Goal: Use online tool/utility

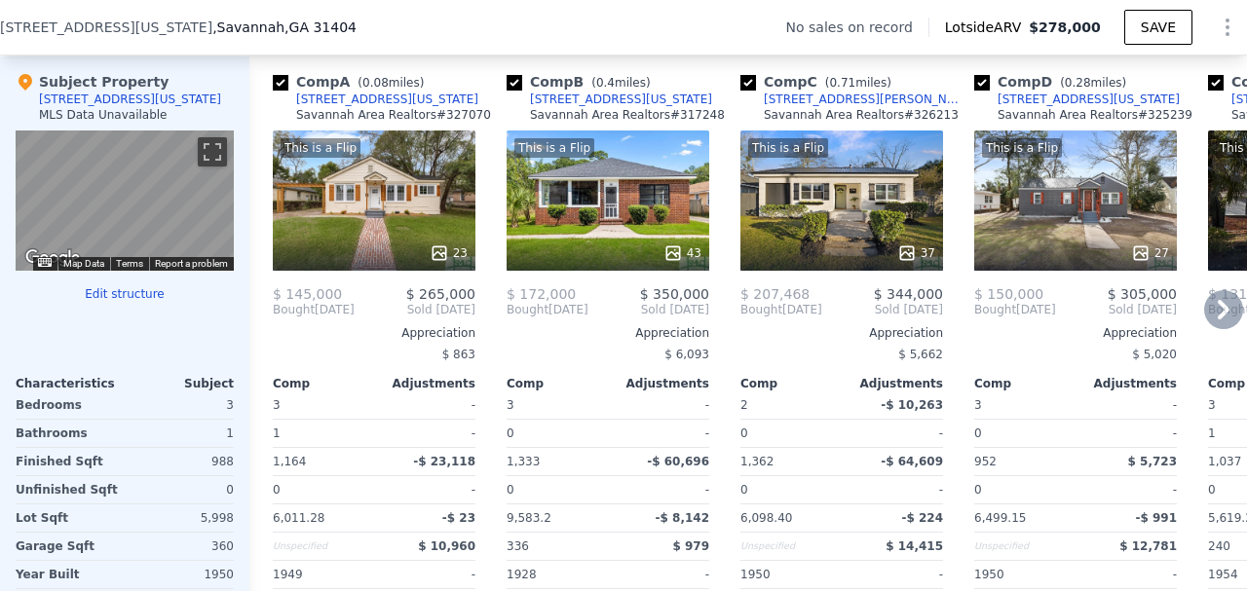
scroll to position [1877, 0]
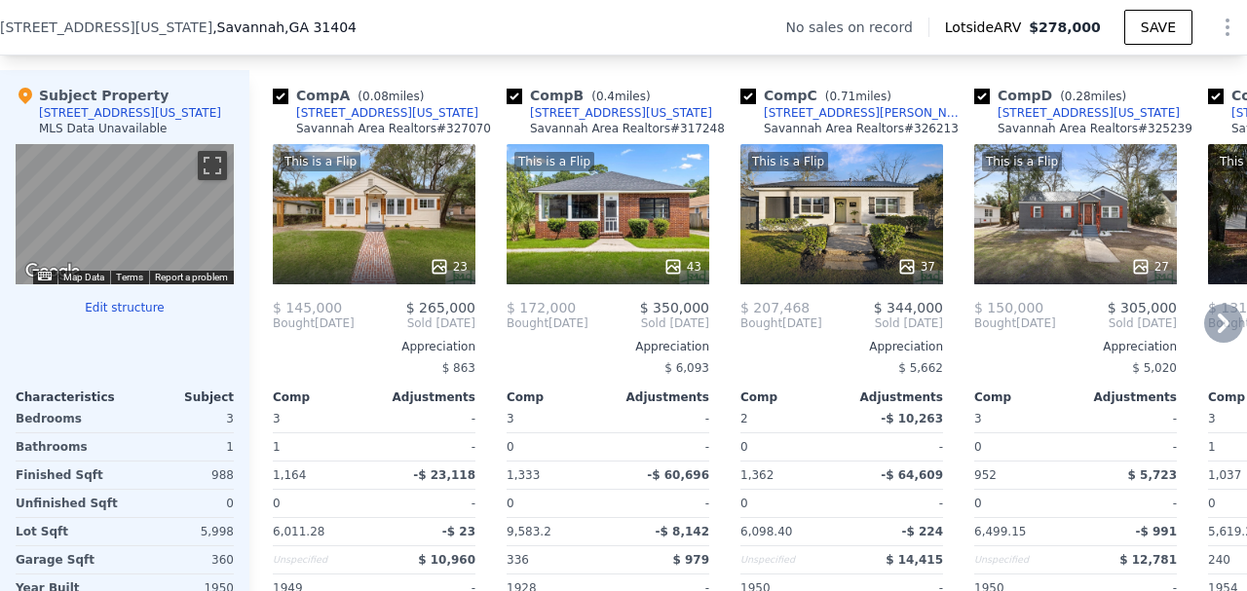
click at [514, 103] on input "checkbox" at bounding box center [515, 97] width 16 height 16
checkbox input "false"
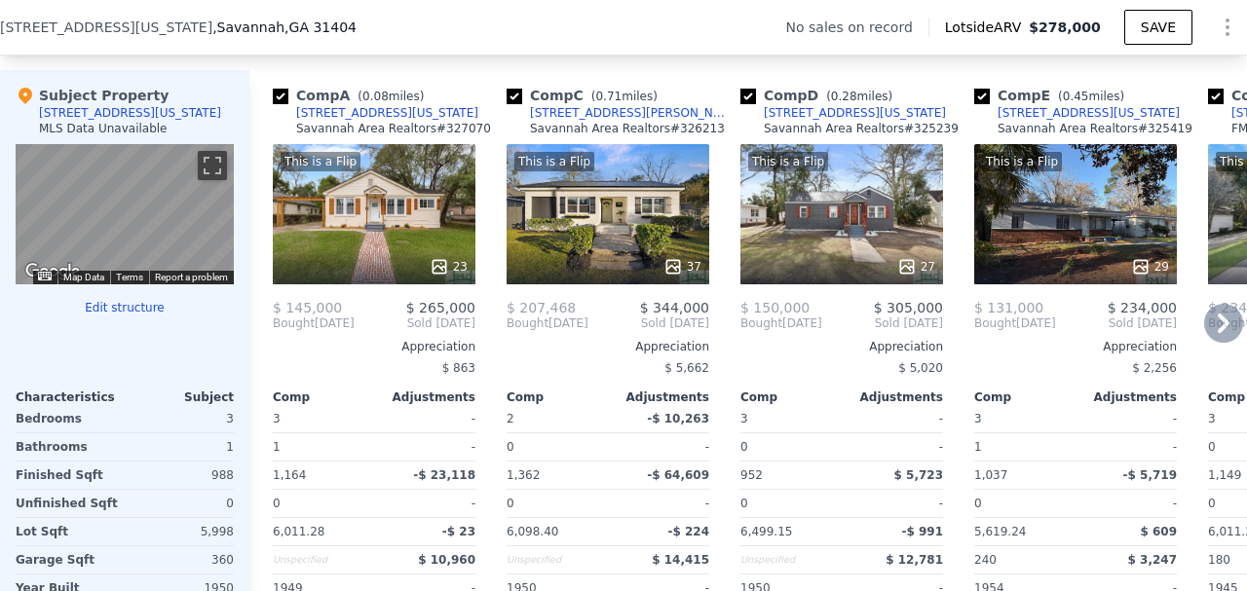
click at [1208, 331] on icon at bounding box center [1223, 323] width 39 height 39
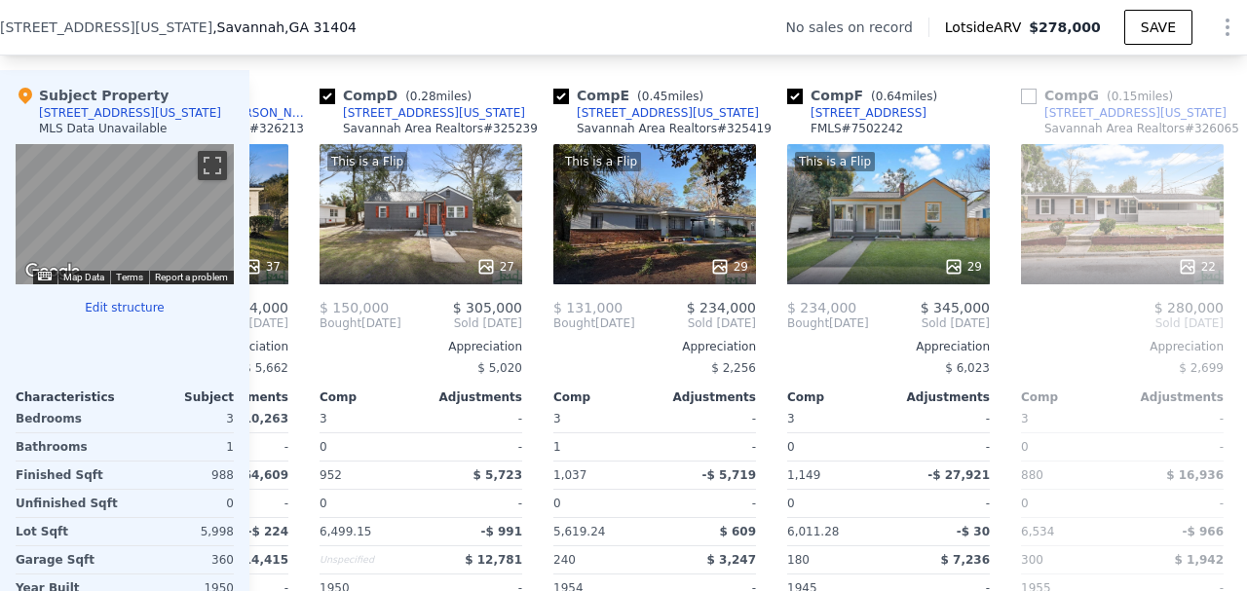
scroll to position [0, 468]
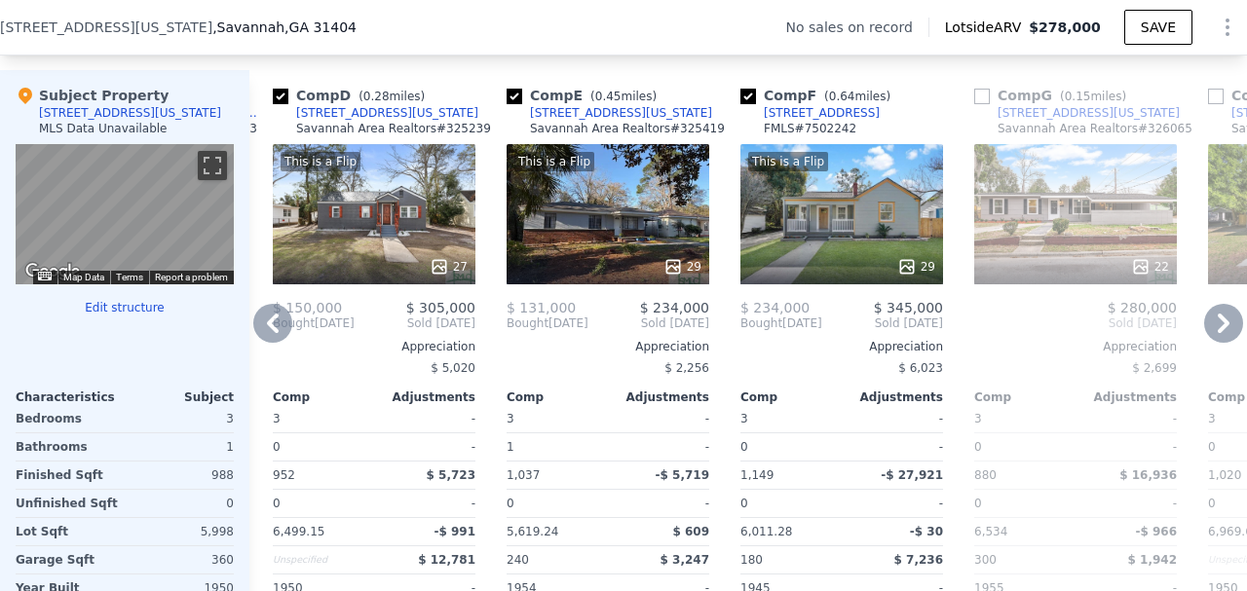
click at [520, 101] on input "checkbox" at bounding box center [515, 97] width 16 height 16
checkbox input "false"
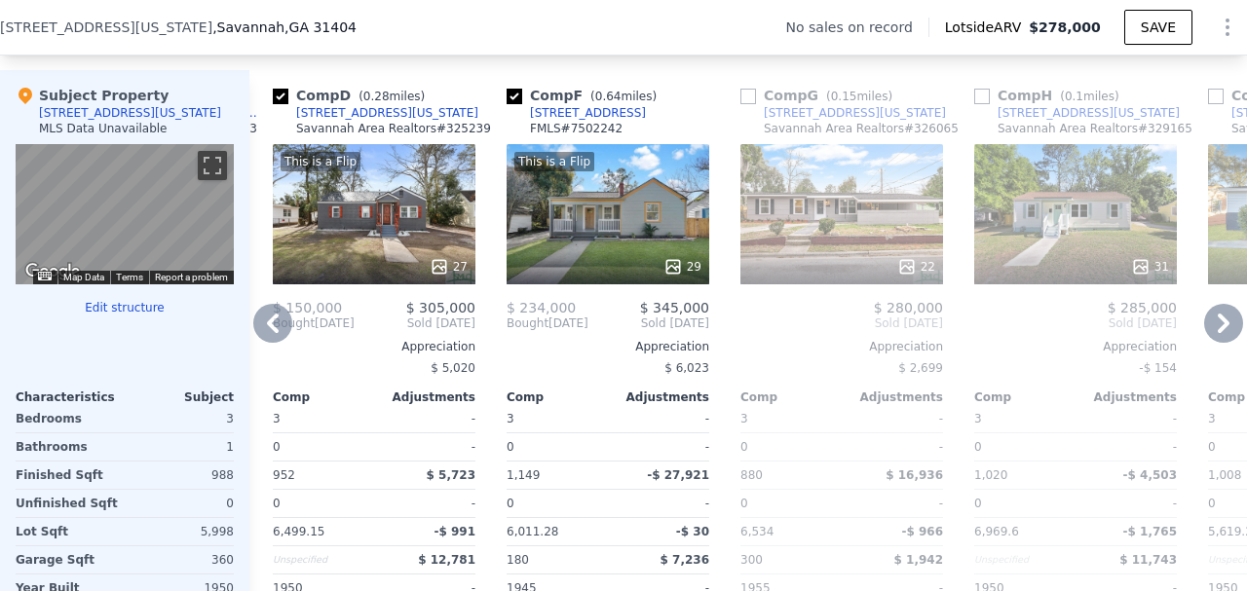
click at [986, 104] on input "checkbox" at bounding box center [982, 97] width 16 height 16
checkbox input "true"
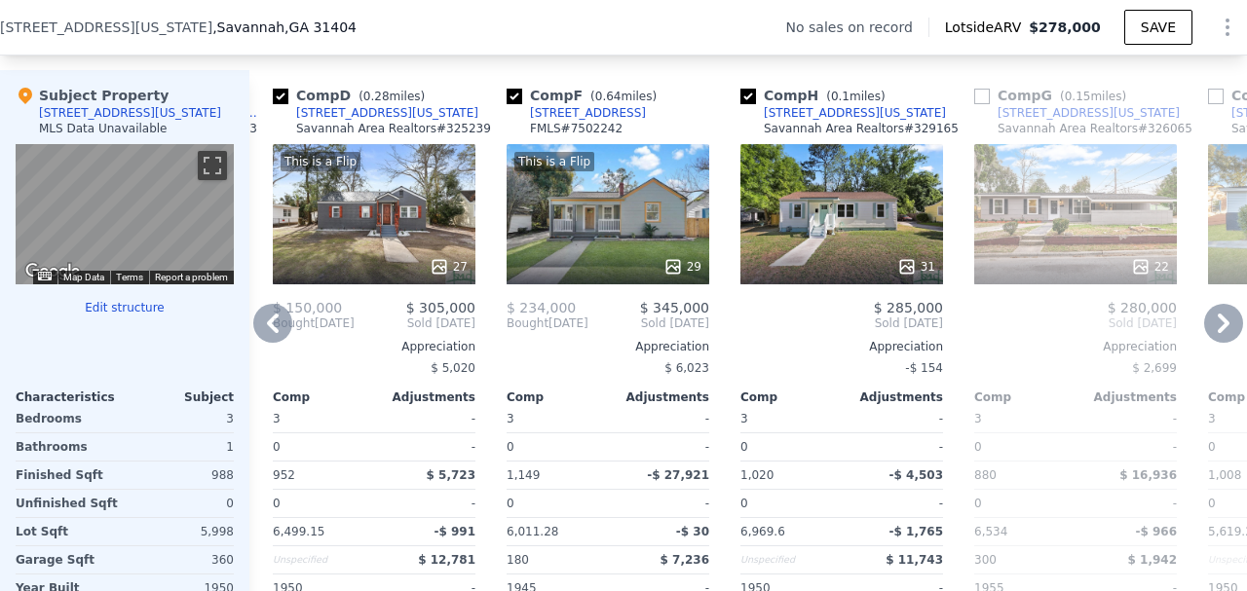
click at [1204, 327] on icon at bounding box center [1223, 323] width 39 height 39
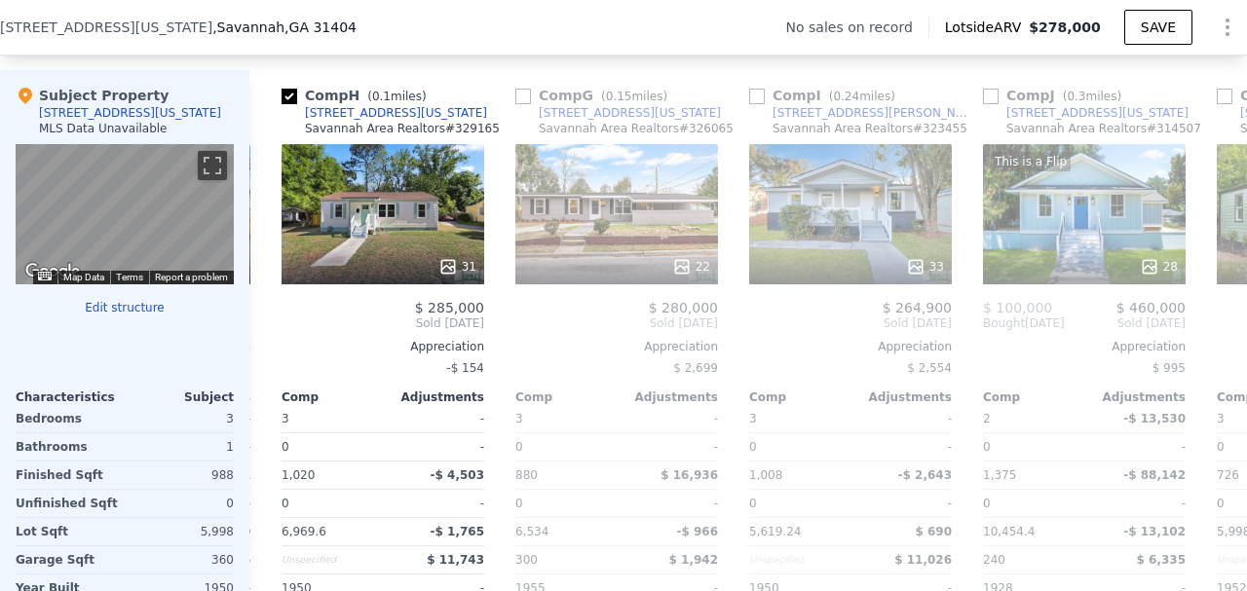
scroll to position [0, 935]
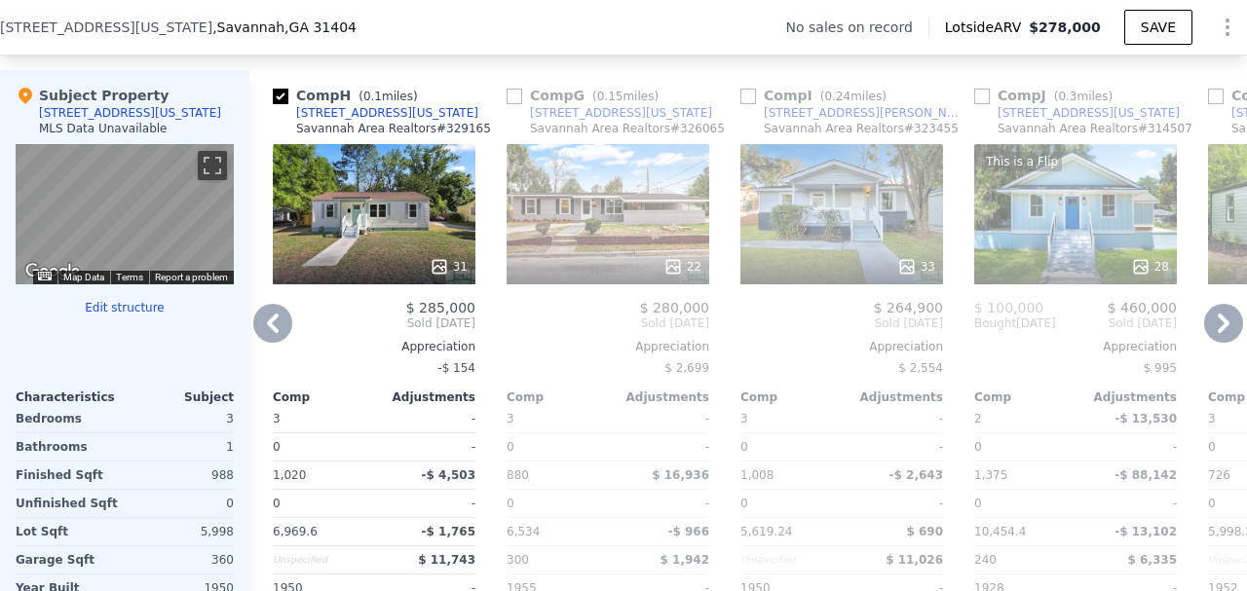
click at [1218, 329] on icon at bounding box center [1224, 323] width 12 height 19
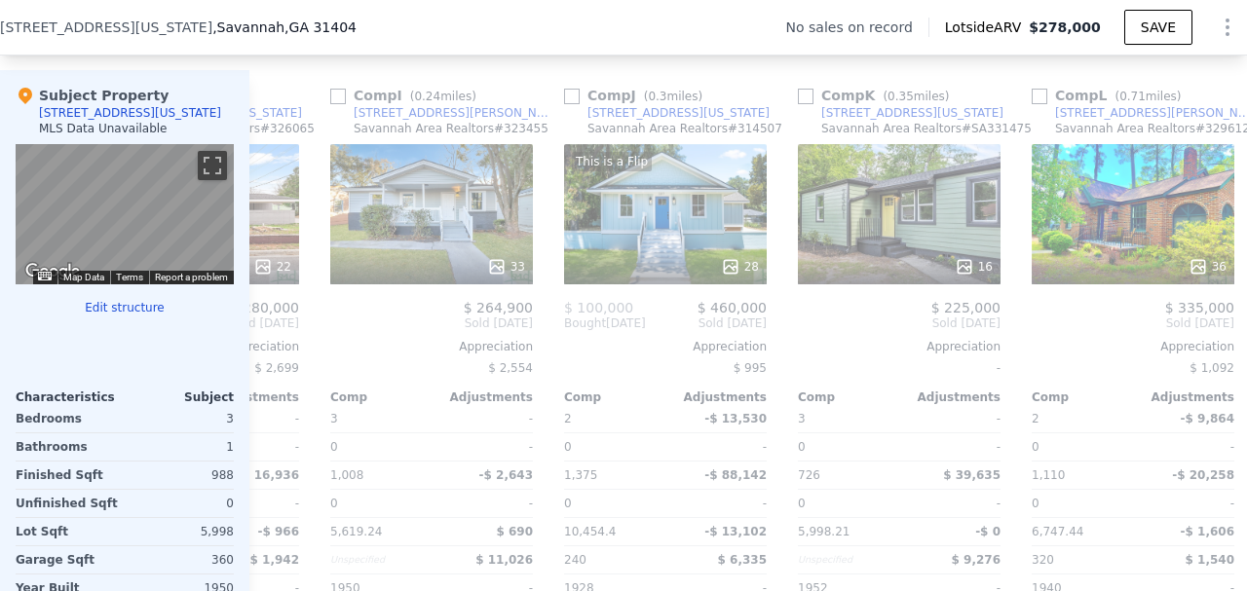
scroll to position [0, 1403]
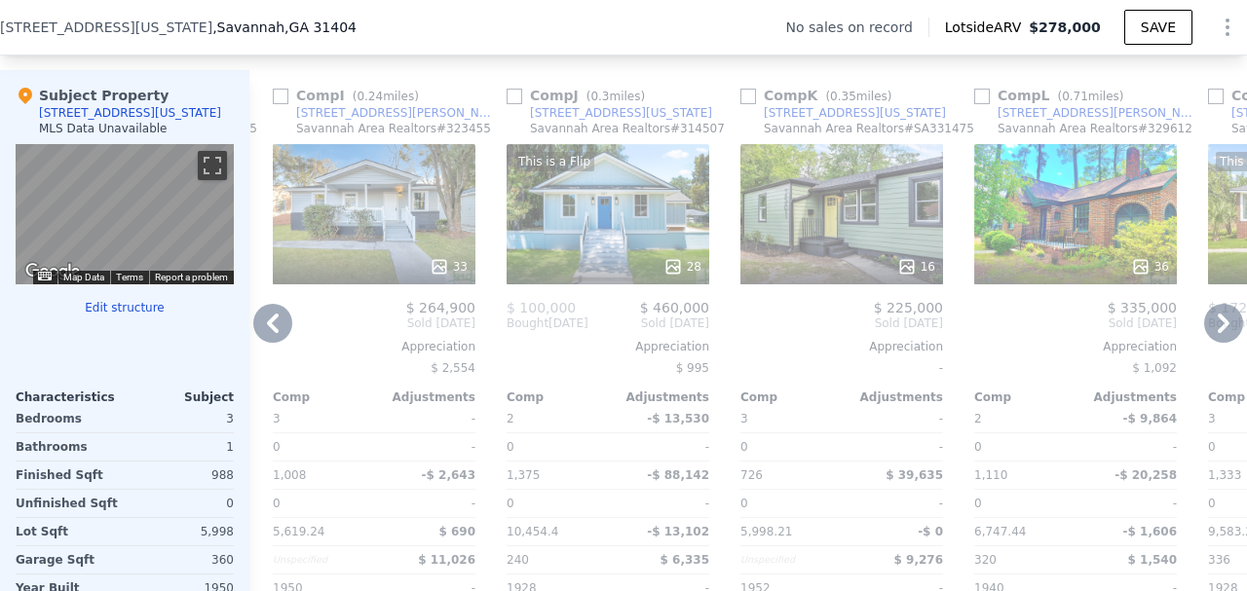
click at [1218, 329] on icon at bounding box center [1224, 323] width 12 height 19
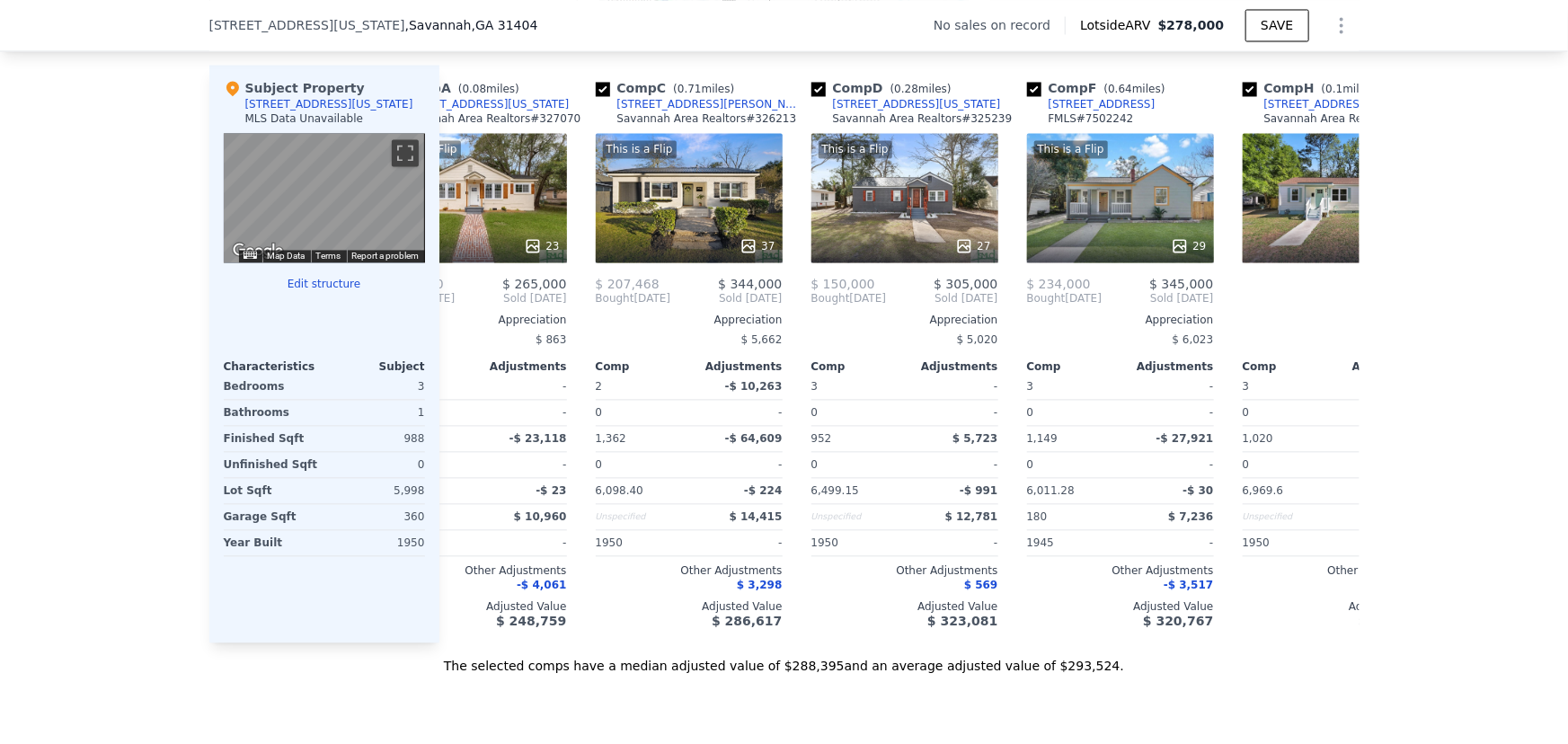
scroll to position [0, 0]
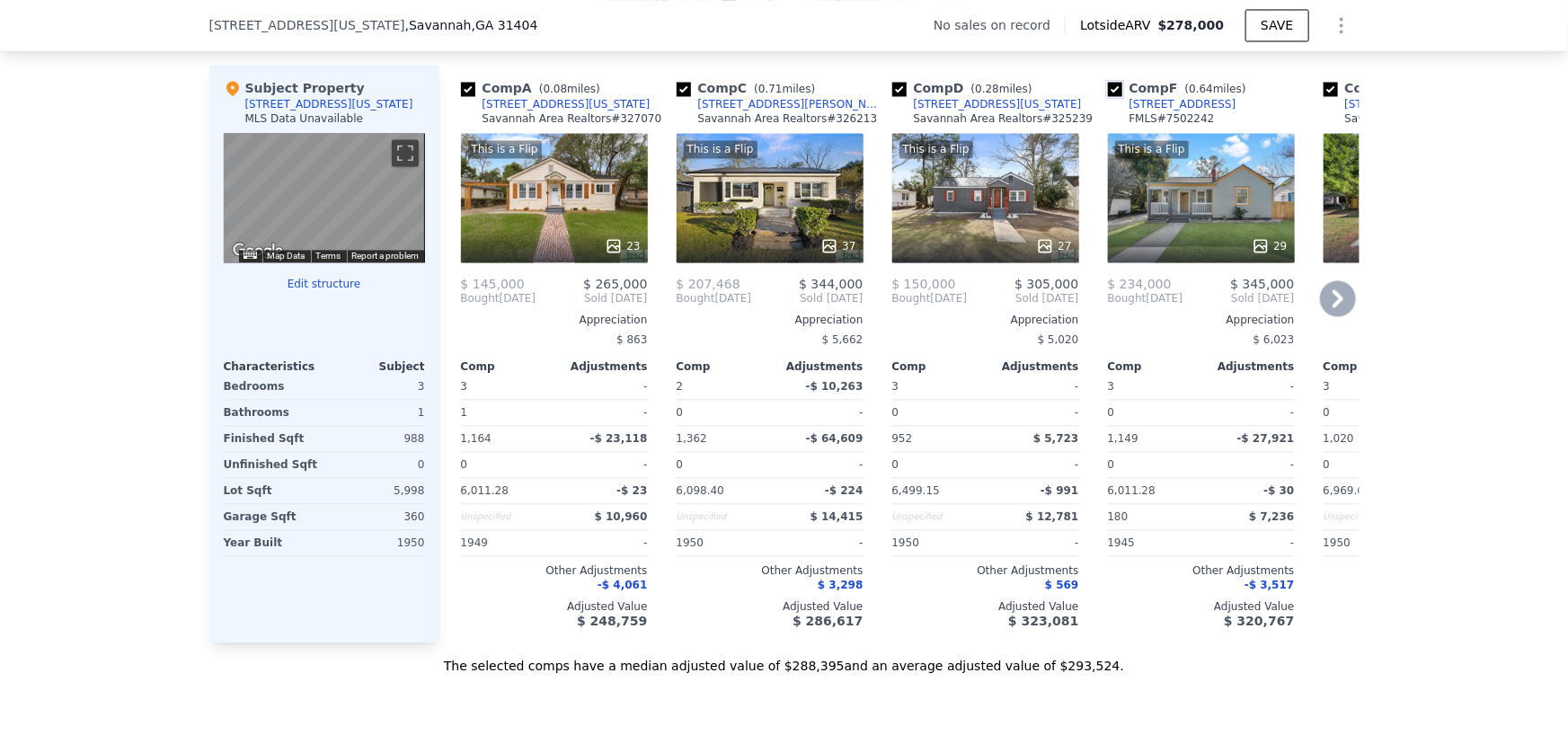
click at [1108, 96] on input "checkbox" at bounding box center [1115, 89] width 15 height 15
checkbox input "false"
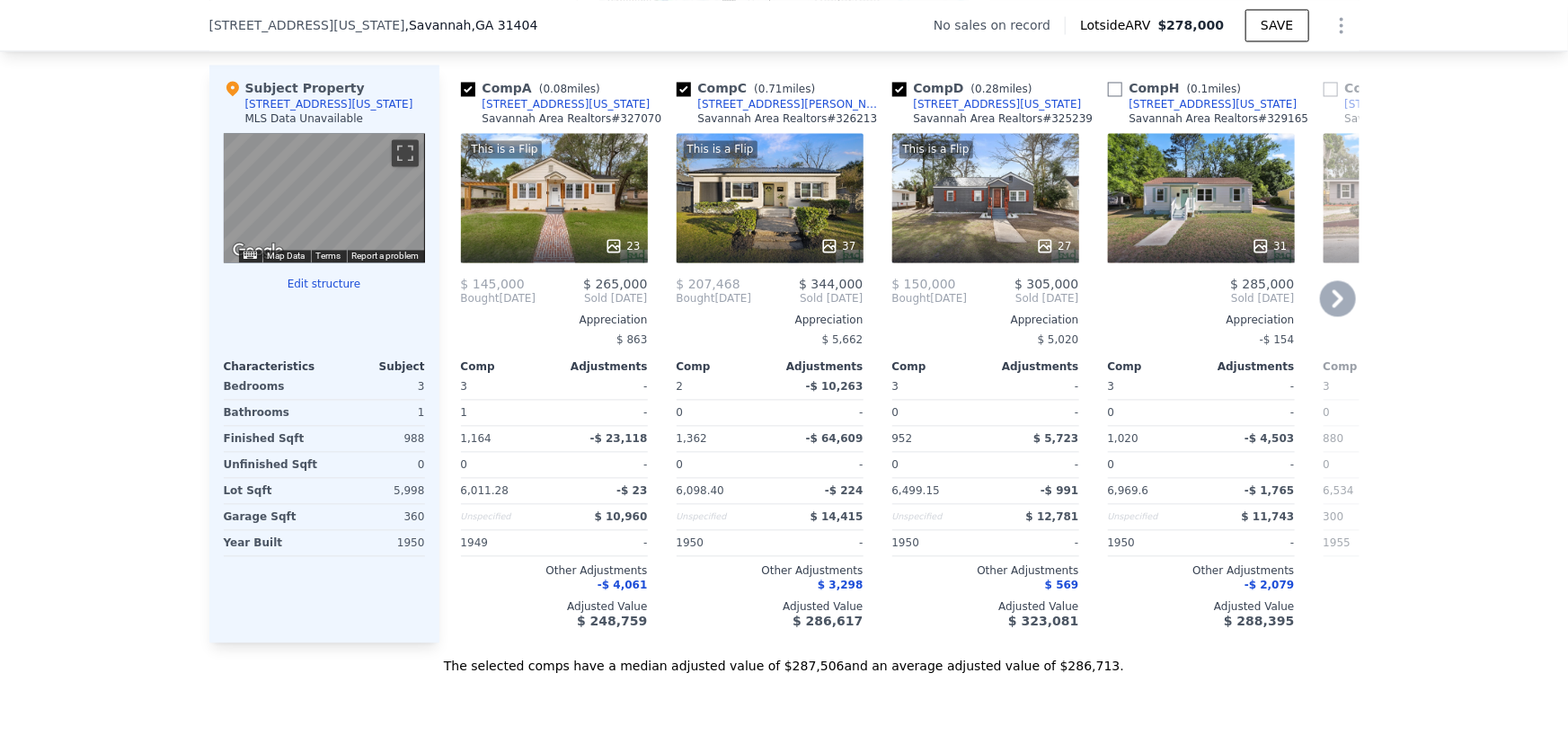
checkbox input "false"
checkbox input "true"
